Goal: Check status

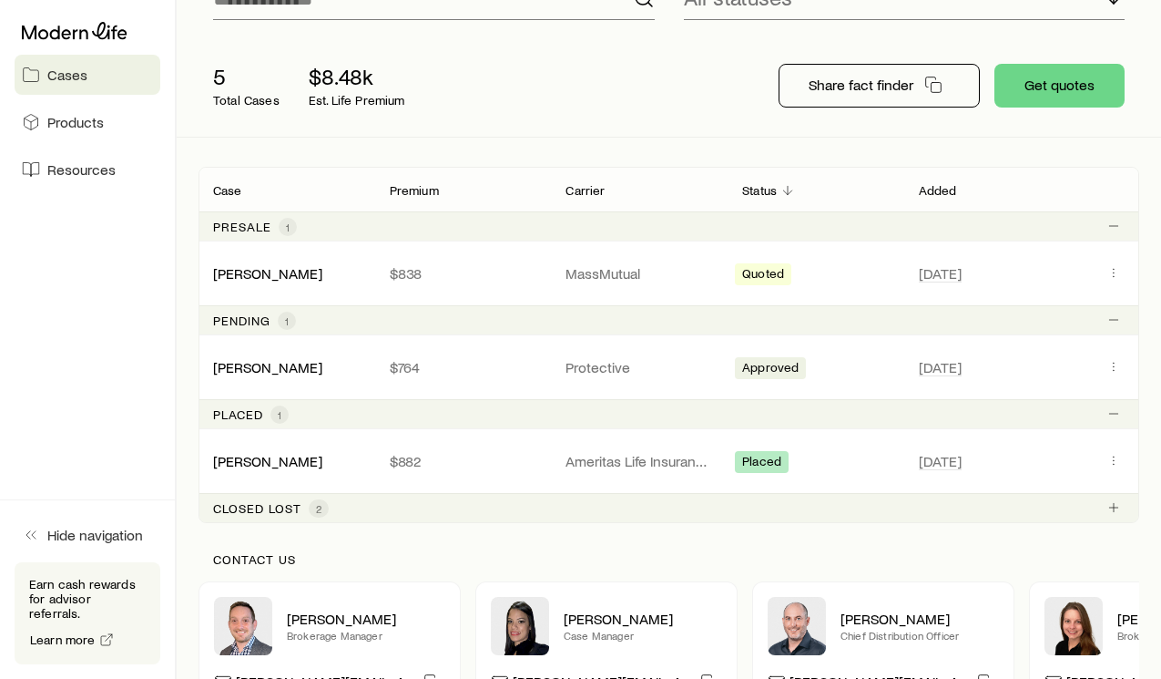
scroll to position [182, 0]
click at [306, 373] on link "[PERSON_NAME]" at bounding box center [268, 364] width 109 height 17
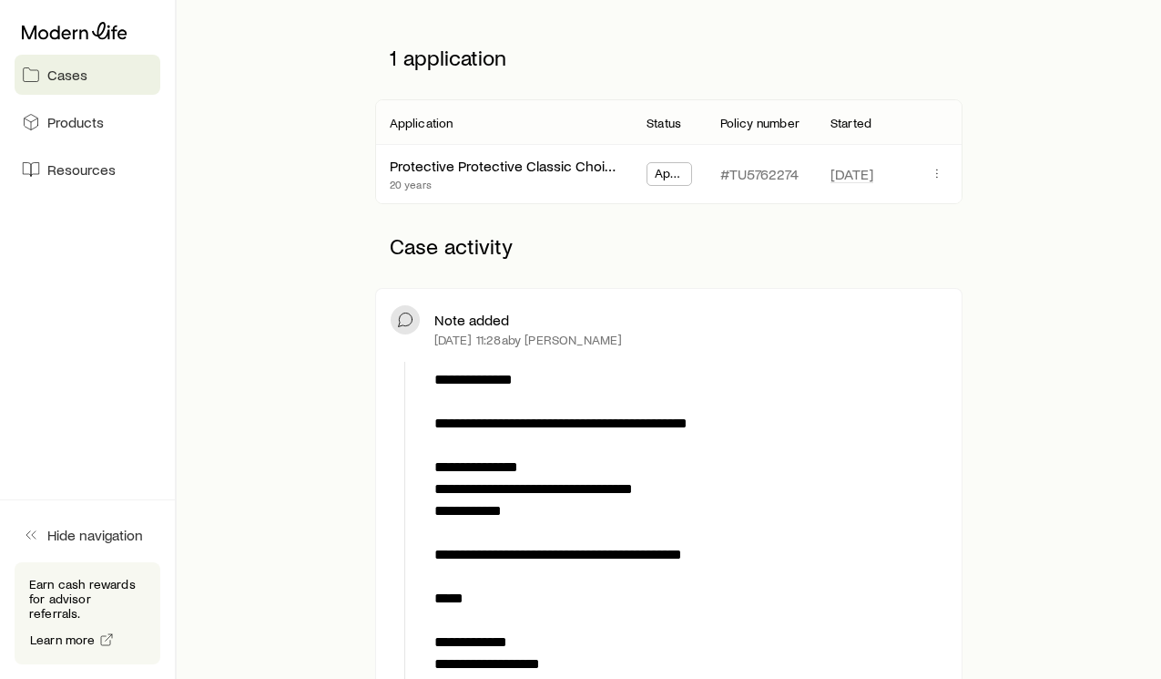
scroll to position [303, 0]
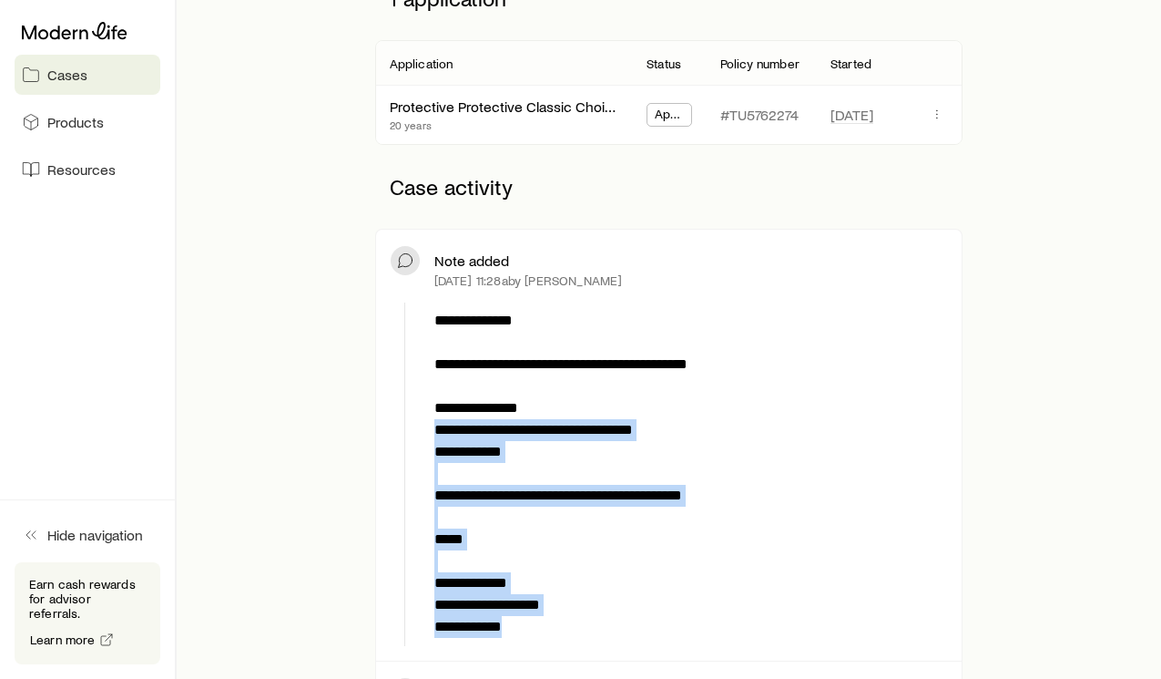
drag, startPoint x: 596, startPoint y: 635, endPoint x: 435, endPoint y: 441, distance: 251.7
click at [435, 441] on p "**********" at bounding box center [687, 474] width 506 height 328
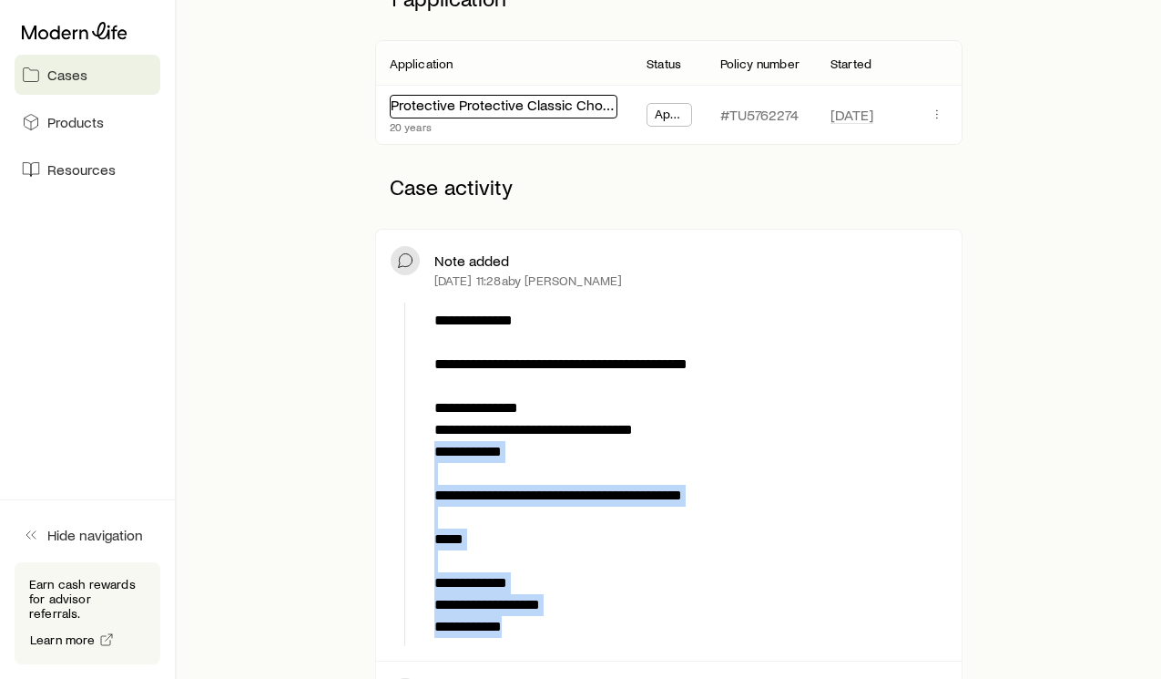
click at [477, 107] on link "Protective Protective Classic Choice Term" at bounding box center [523, 104] width 265 height 17
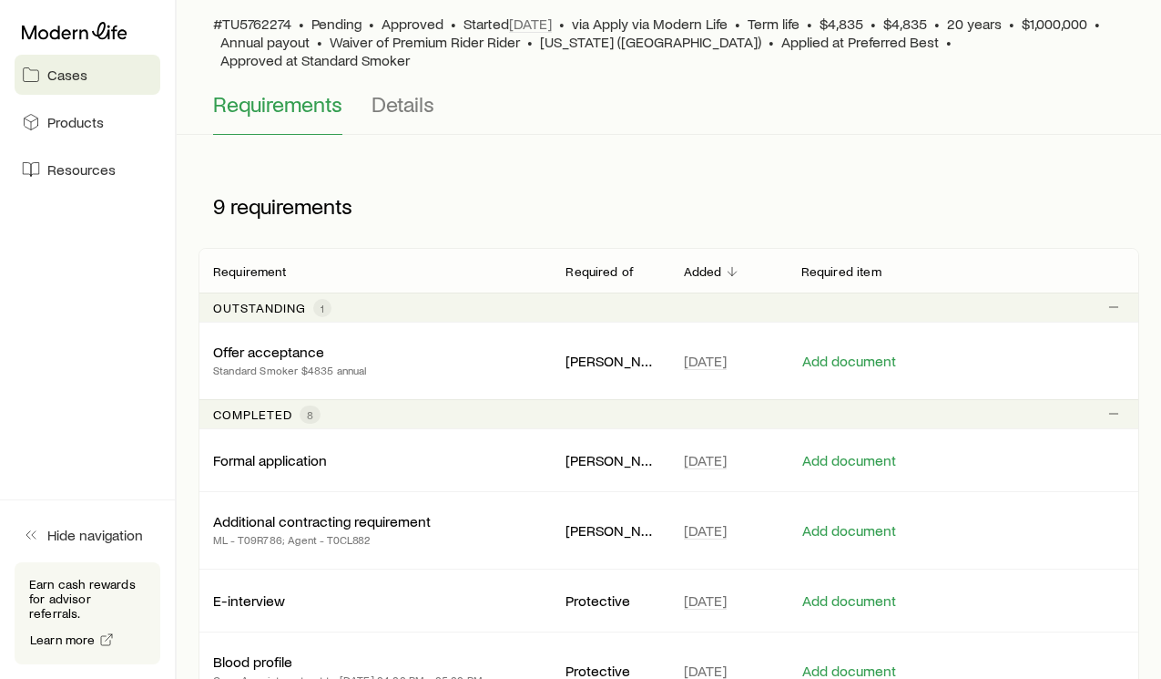
scroll to position [182, 0]
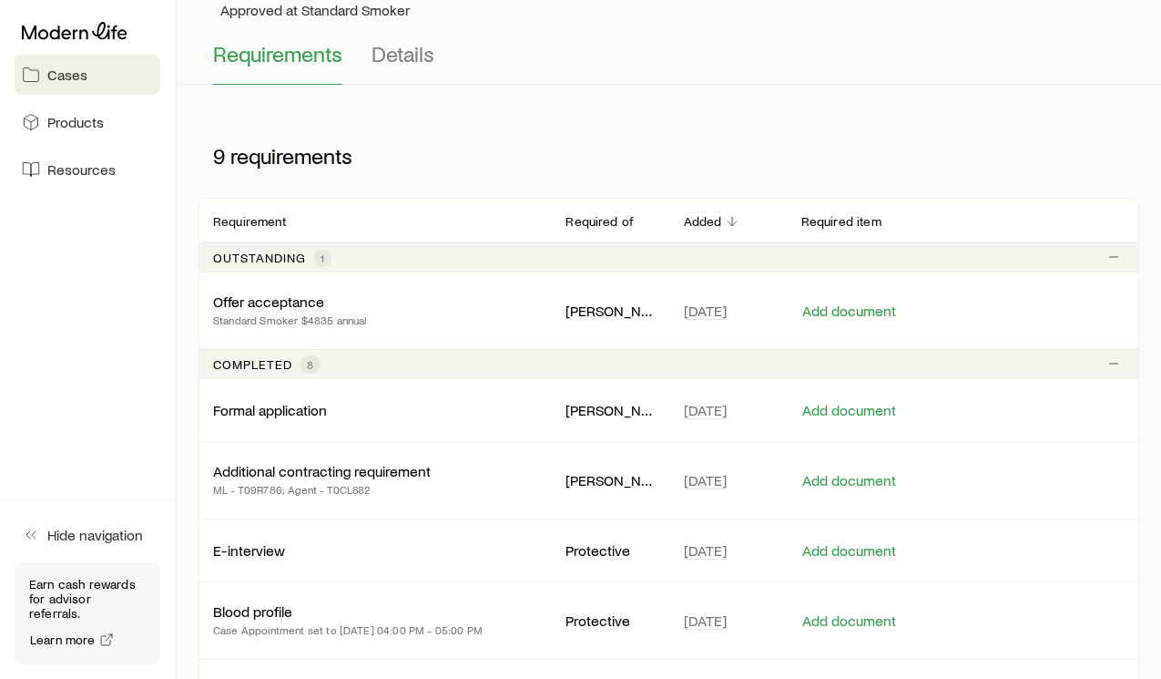
click at [299, 292] on p "Offer acceptance" at bounding box center [268, 301] width 111 height 18
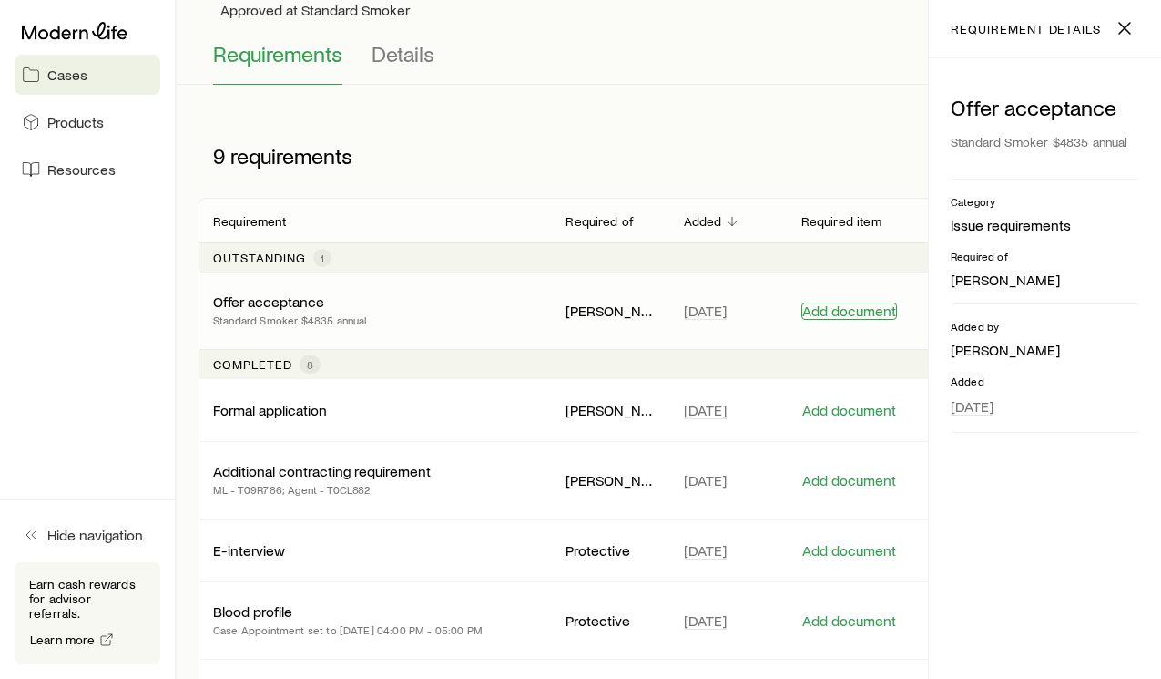
click at [859, 302] on button "Add document" at bounding box center [850, 310] width 96 height 17
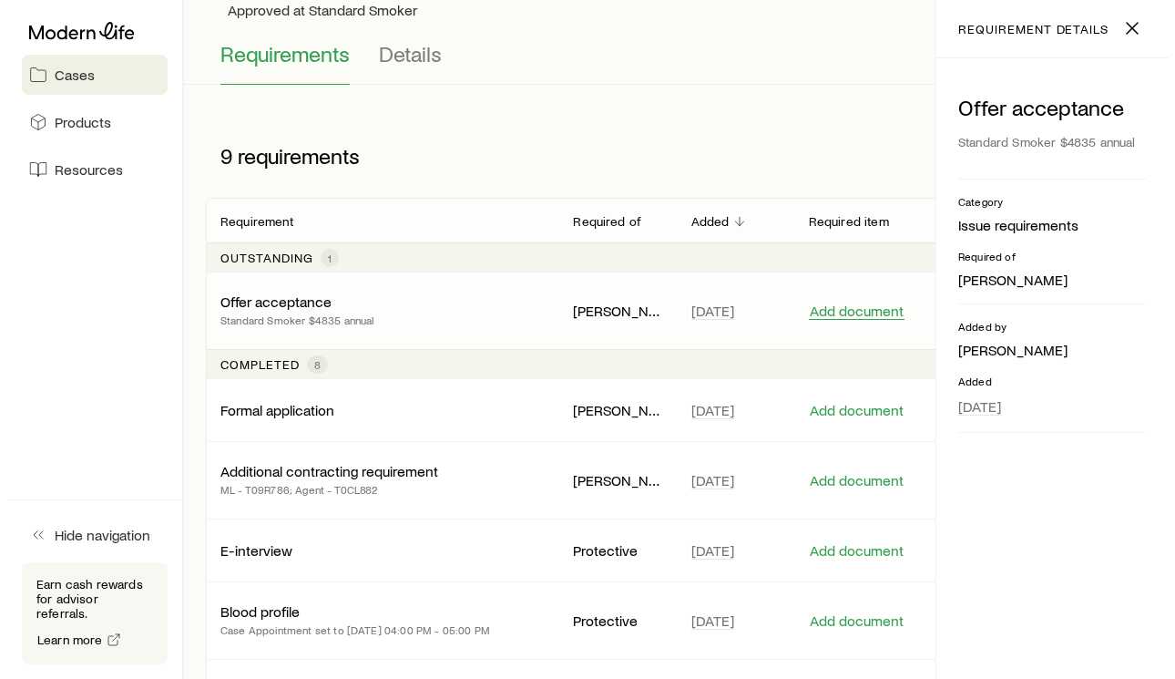
scroll to position [0, 0]
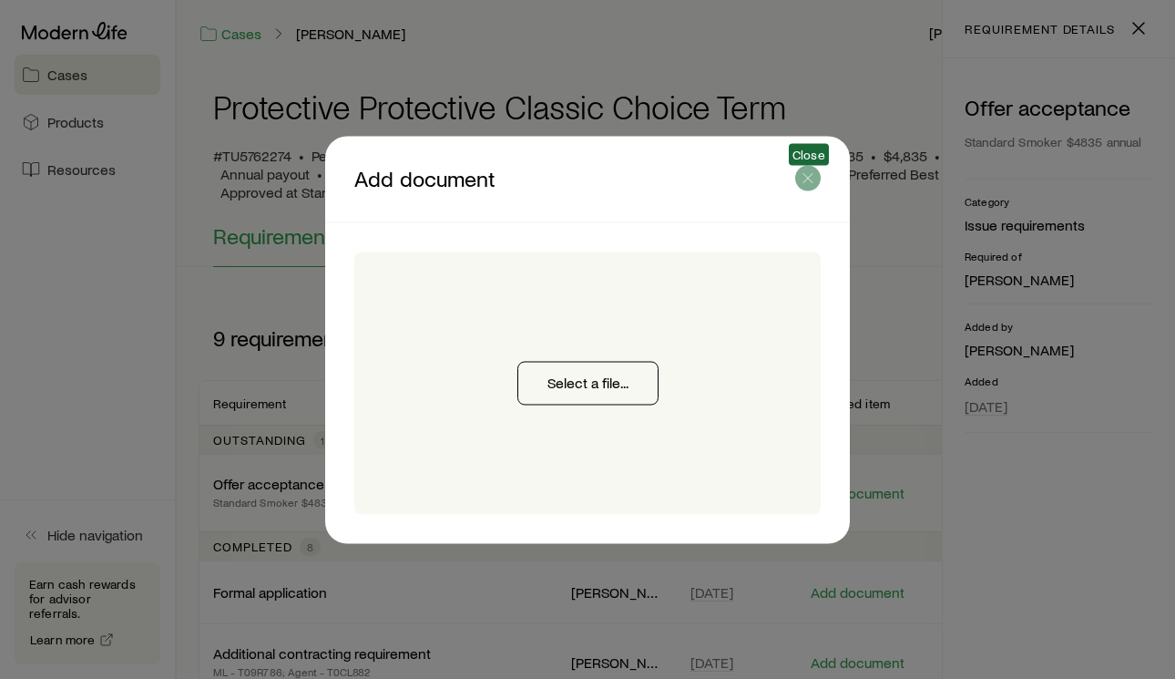
click at [807, 171] on icon "button" at bounding box center [808, 178] width 18 height 18
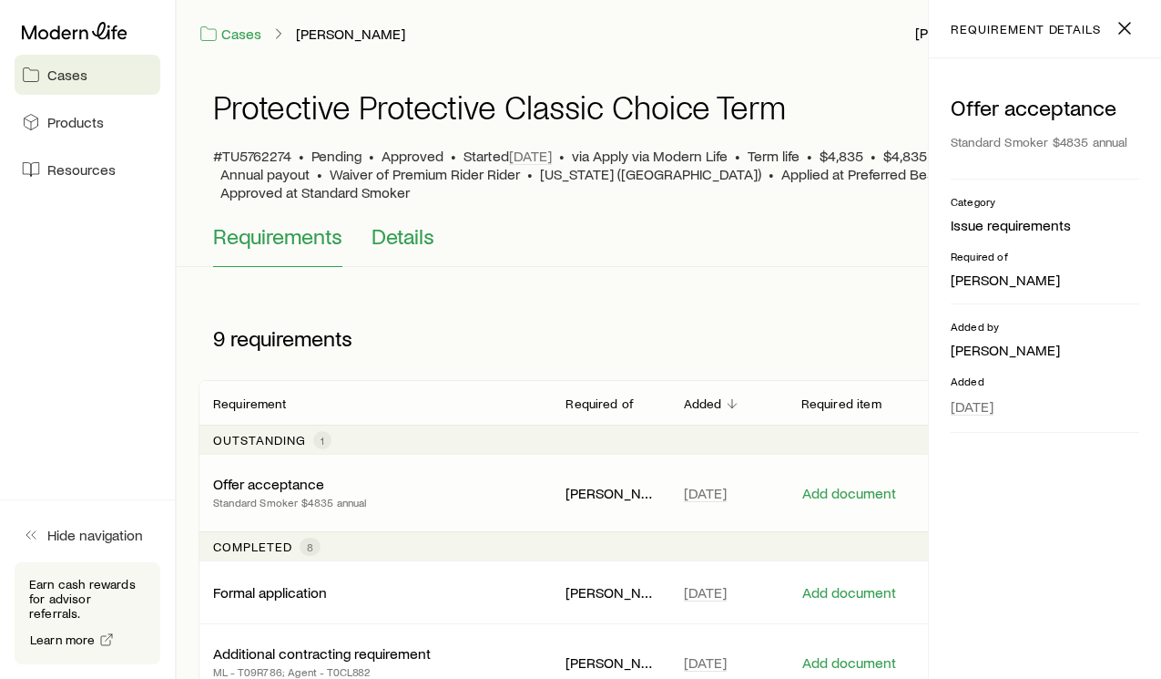
click at [390, 223] on span "Details" at bounding box center [403, 236] width 63 height 26
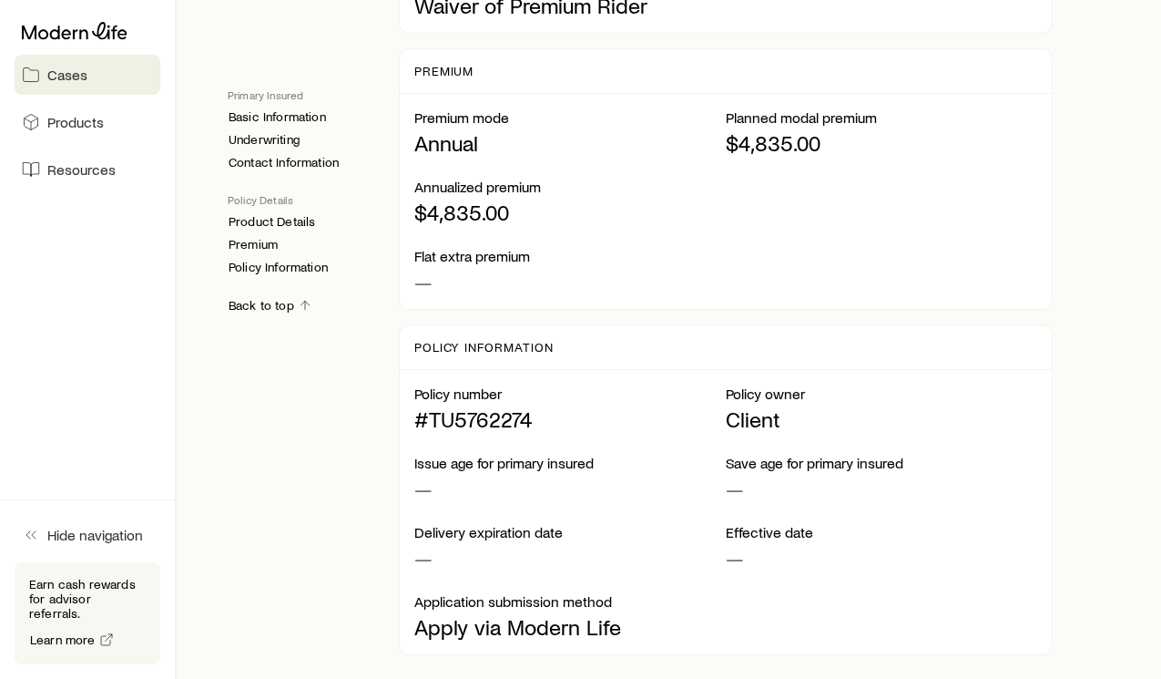
scroll to position [2186, 0]
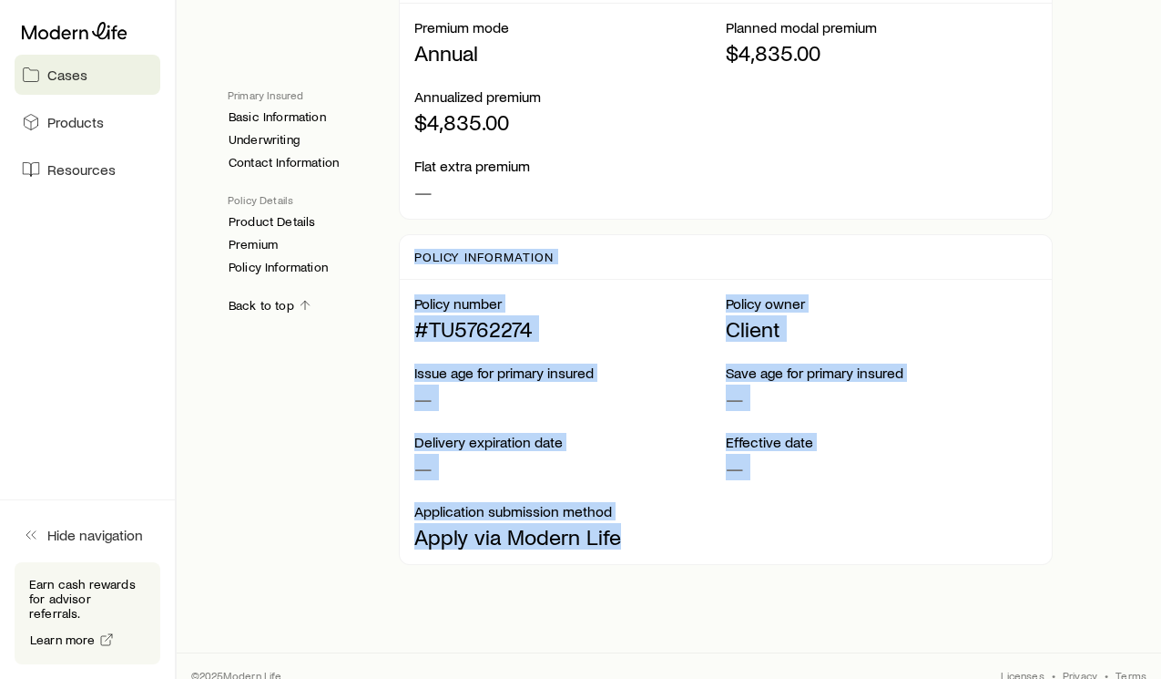
drag, startPoint x: 926, startPoint y: 560, endPoint x: 684, endPoint y: 180, distance: 450.5
click at [921, 483] on div "Policy number #TU5762274 Policy owner Client Issue age for primary insured — Sa…" at bounding box center [726, 422] width 653 height 284
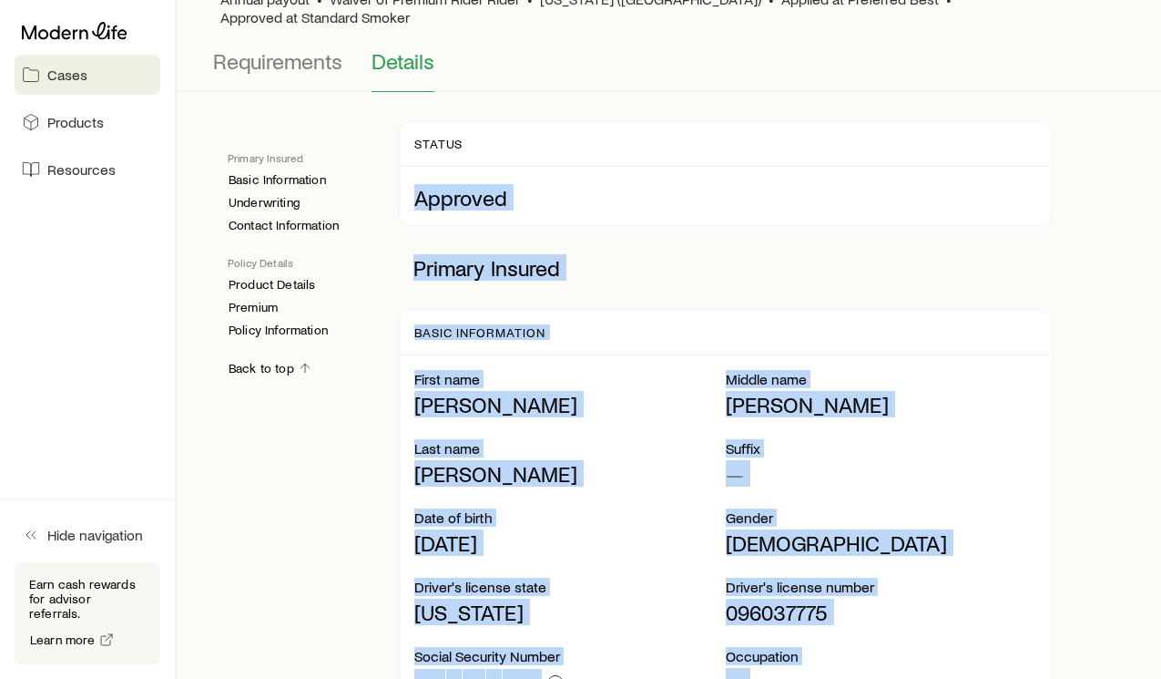
scroll to position [121, 0]
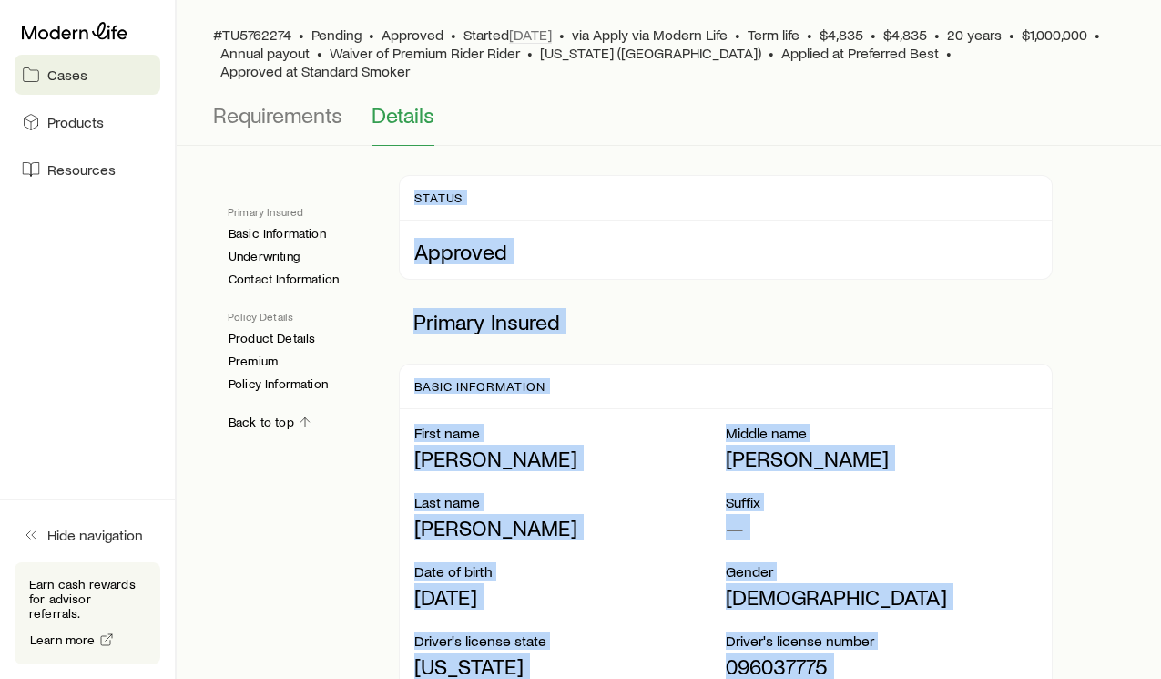
drag, startPoint x: 823, startPoint y: 469, endPoint x: 408, endPoint y: 181, distance: 504.6
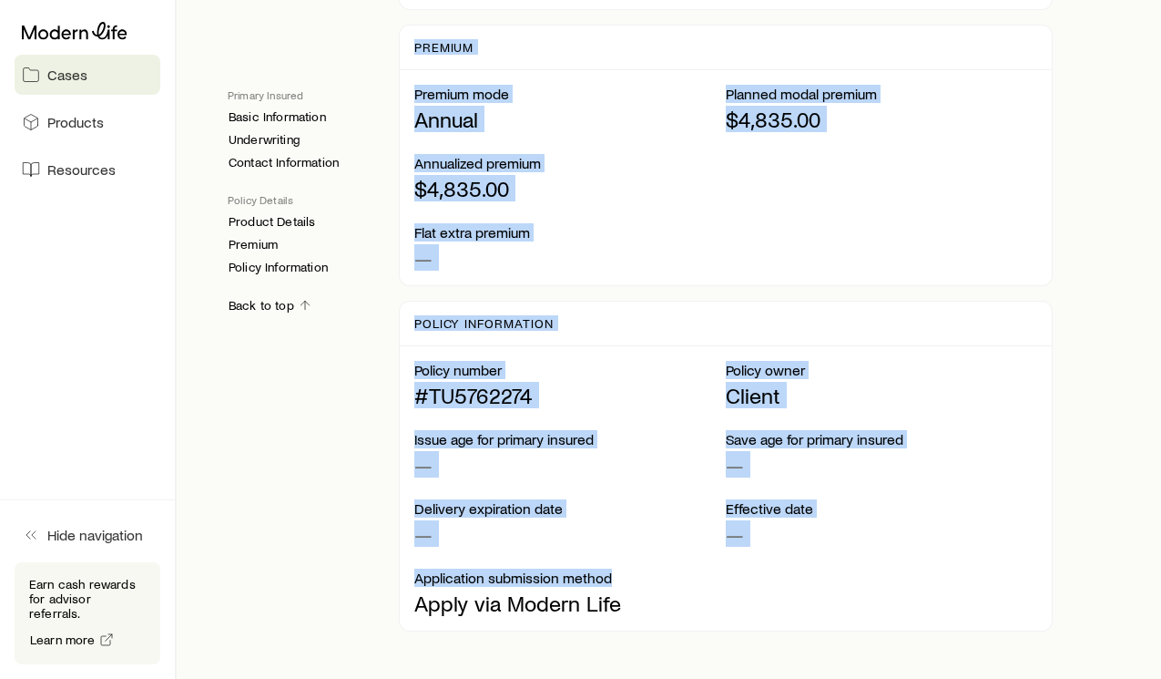
scroll to position [2186, 0]
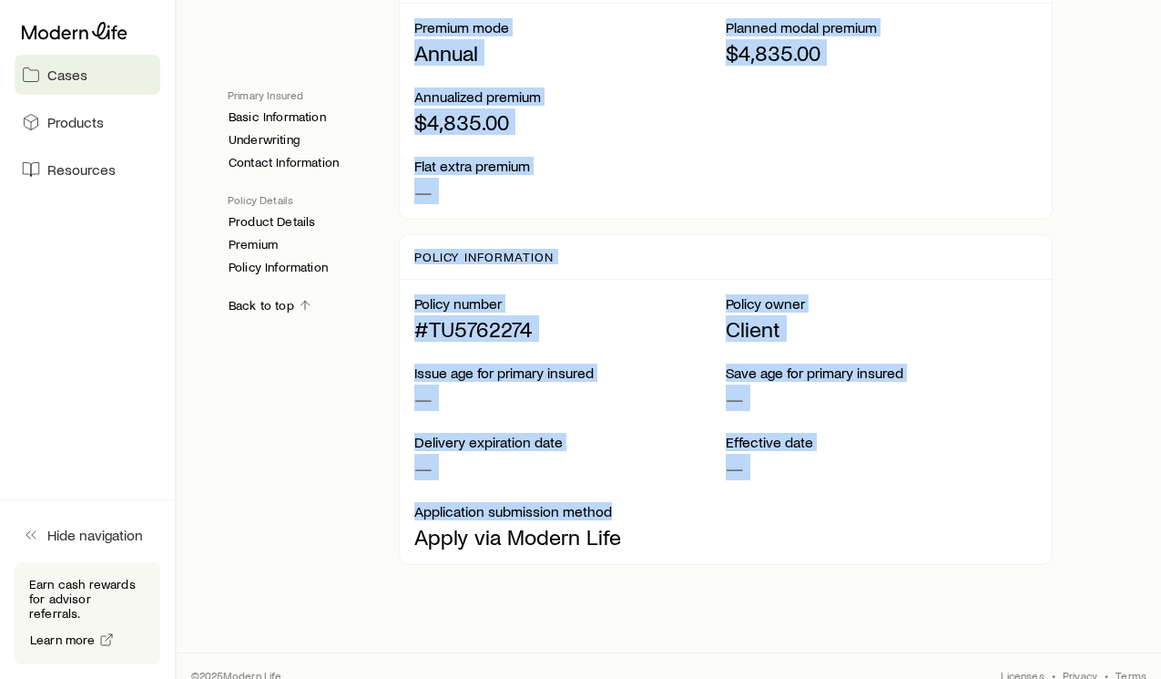
click at [921, 200] on div "Premium Premium mode Annual Planned modal premium $4,835.00 Annualized premium …" at bounding box center [726, 88] width 655 height 261
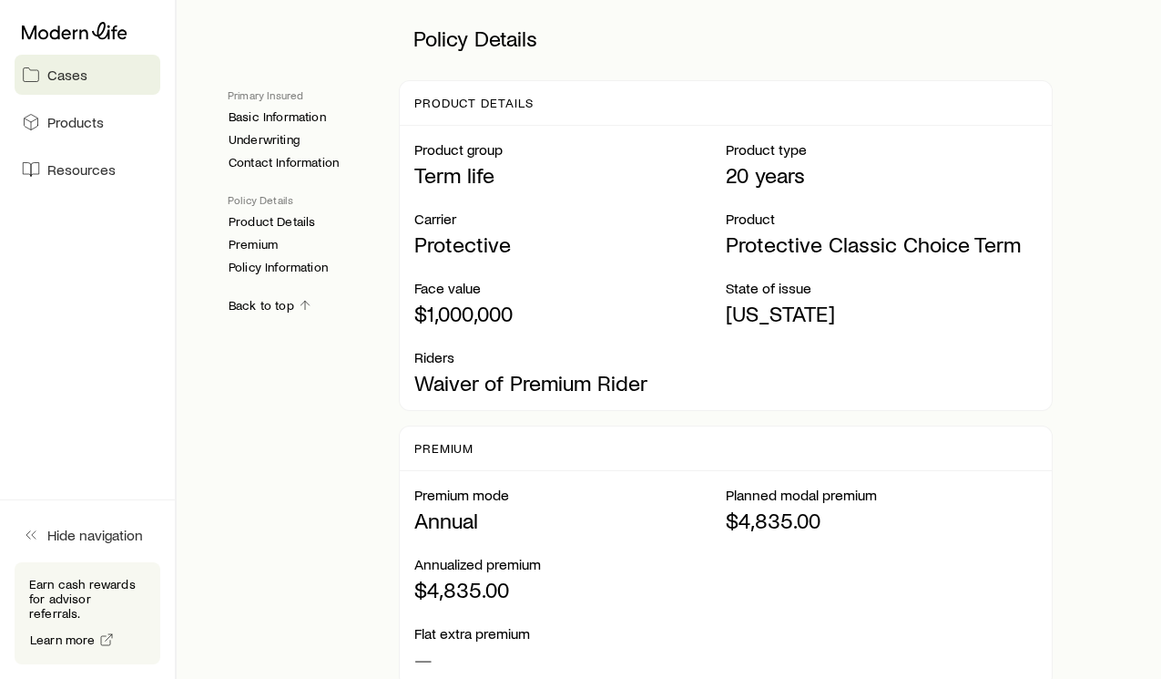
scroll to position [1701, 0]
